Goal: Task Accomplishment & Management: Manage account settings

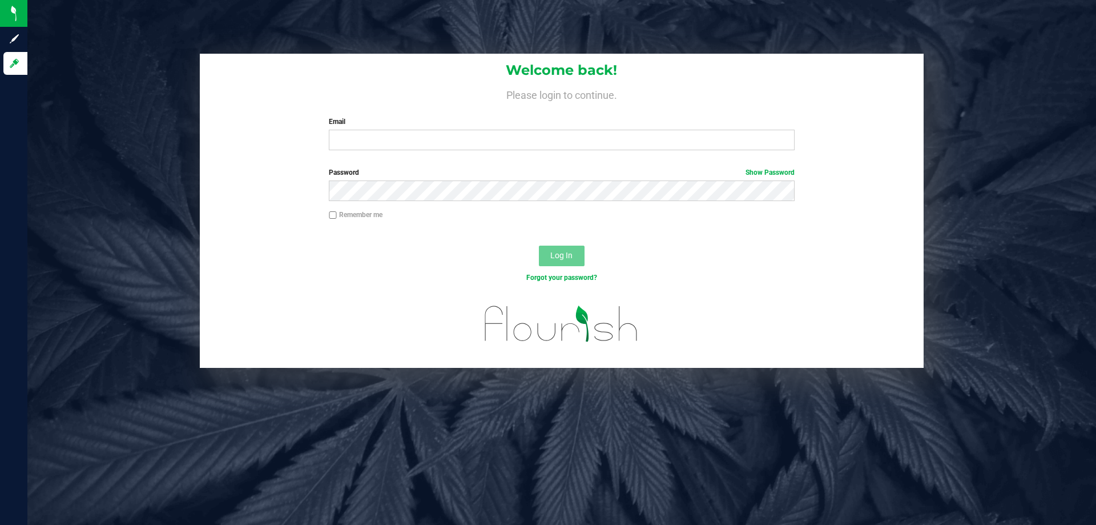
click at [425, 152] on div "Welcome back! Please login to continue. Email Required Please format your email…" at bounding box center [562, 107] width 724 height 106
click at [429, 143] on input "Email" at bounding box center [561, 140] width 465 height 21
type input "[EMAIL_ADDRESS][DOMAIN_NAME]"
click at [539, 246] on button "Log In" at bounding box center [562, 256] width 46 height 21
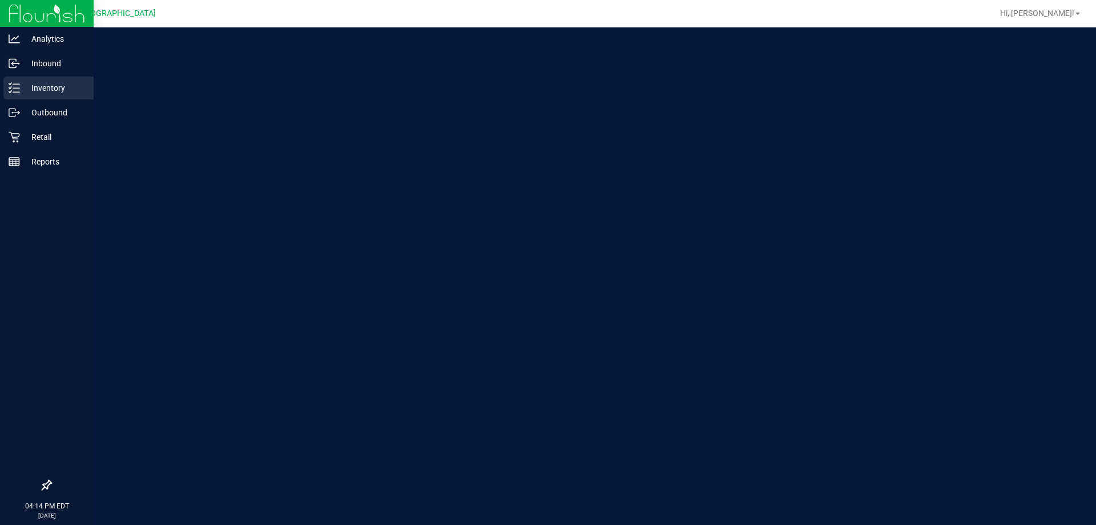
click at [54, 94] on p "Inventory" at bounding box center [54, 88] width 69 height 14
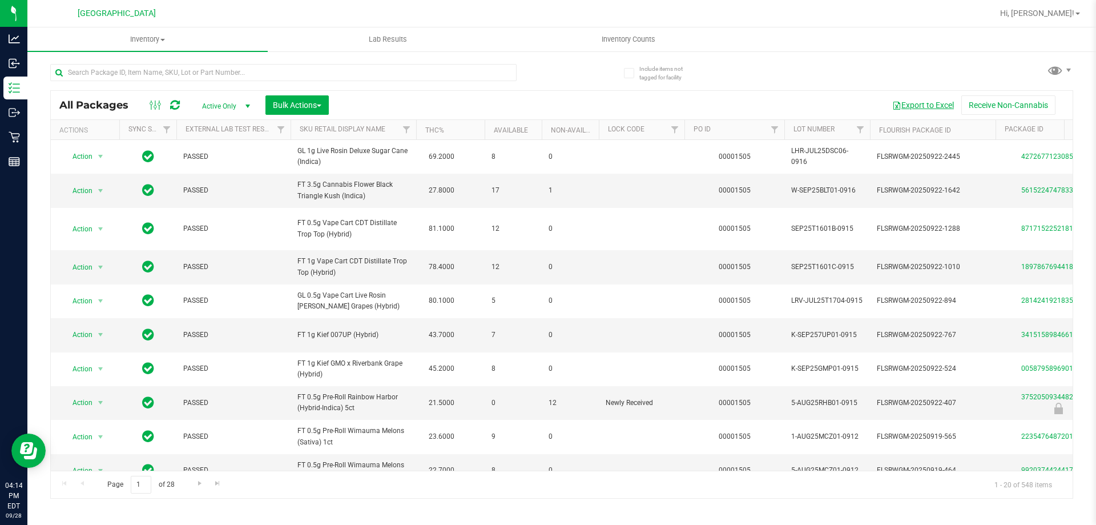
click at [929, 101] on button "Export to Excel" at bounding box center [923, 104] width 77 height 19
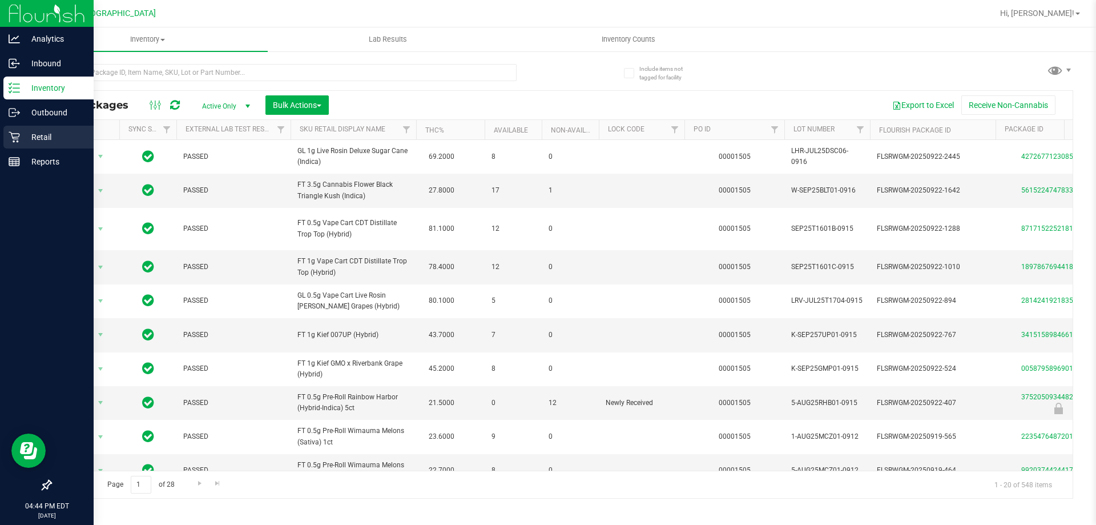
click at [12, 132] on icon at bounding box center [14, 136] width 11 height 11
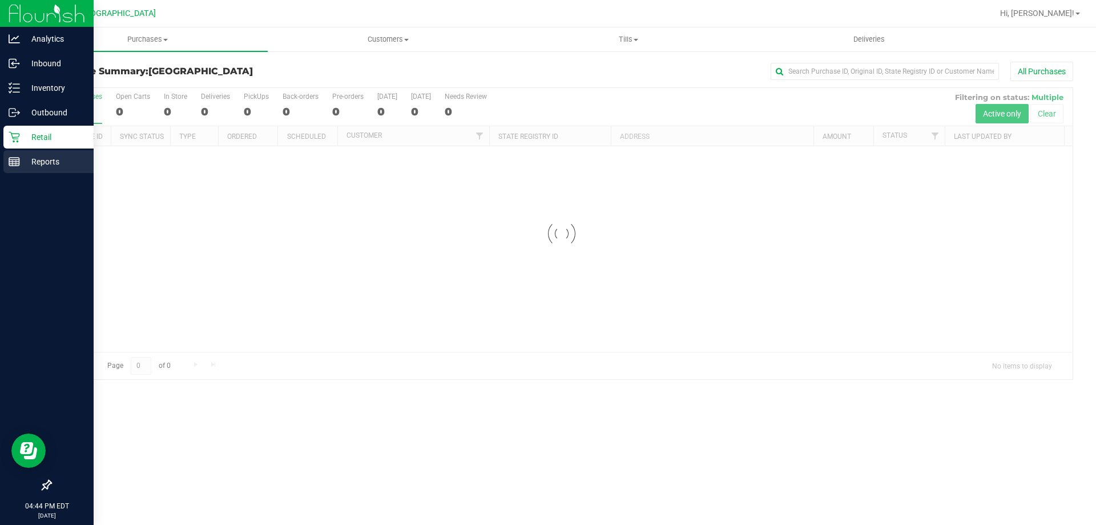
click at [3, 159] on link "Reports" at bounding box center [47, 162] width 94 height 25
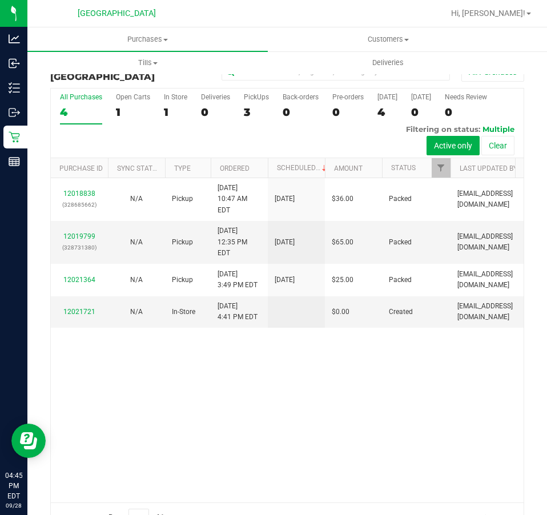
click at [501, 7] on div "Hi, [PERSON_NAME]!" at bounding box center [491, 13] width 89 height 20
click at [495, 17] on span "Hi, [PERSON_NAME]!" at bounding box center [488, 13] width 74 height 9
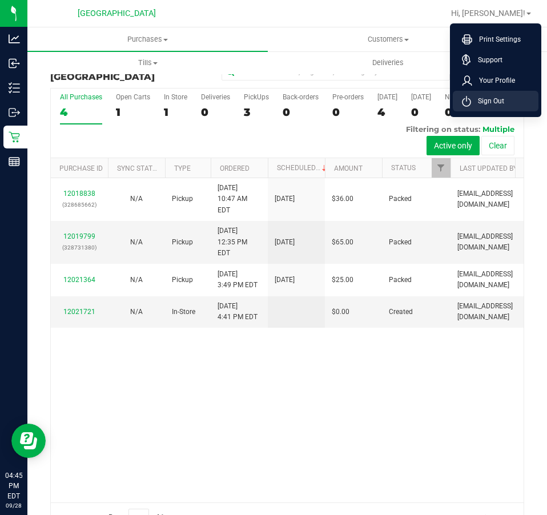
click at [484, 106] on span "Sign Out" at bounding box center [487, 100] width 33 height 11
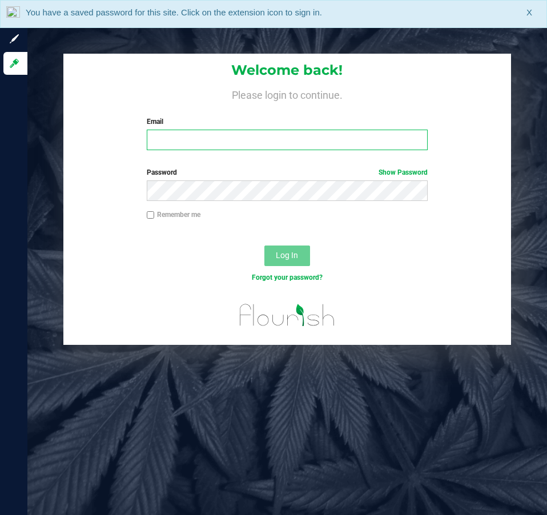
click at [215, 147] on input "Email" at bounding box center [287, 140] width 281 height 21
type input "[EMAIL_ADDRESS][DOMAIN_NAME]"
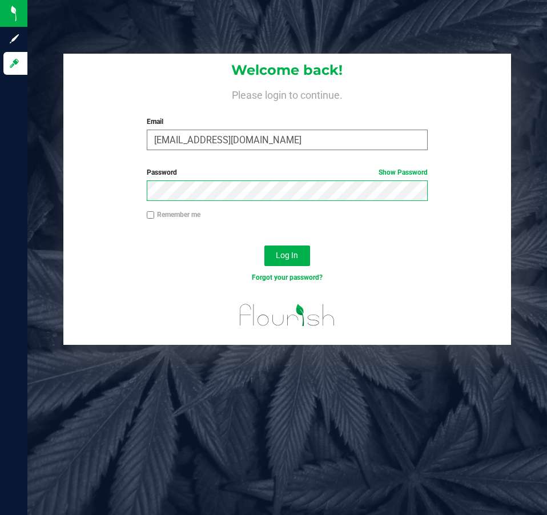
click at [264, 246] on button "Log In" at bounding box center [287, 256] width 46 height 21
